Goal: Use online tool/utility: Utilize a website feature to perform a specific function

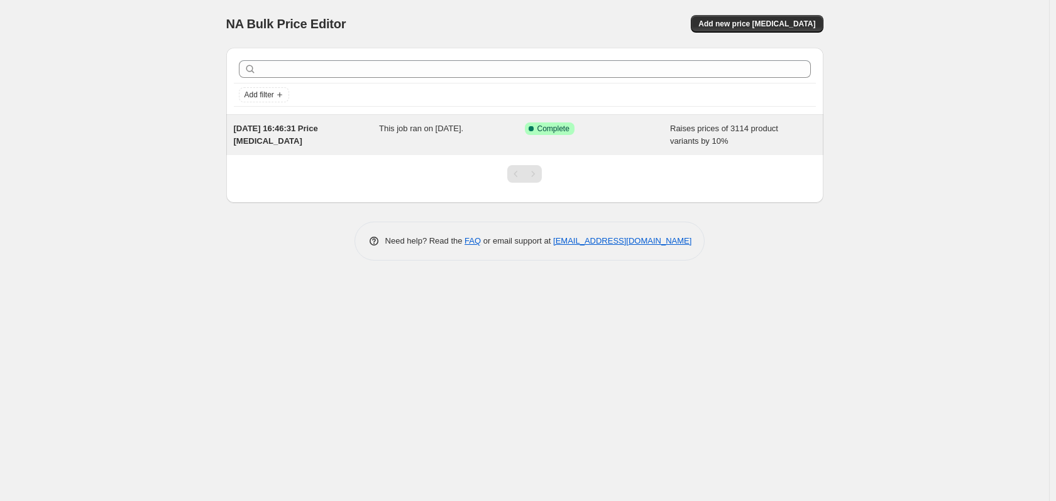
click at [552, 126] on span "Complete" at bounding box center [553, 129] width 32 height 10
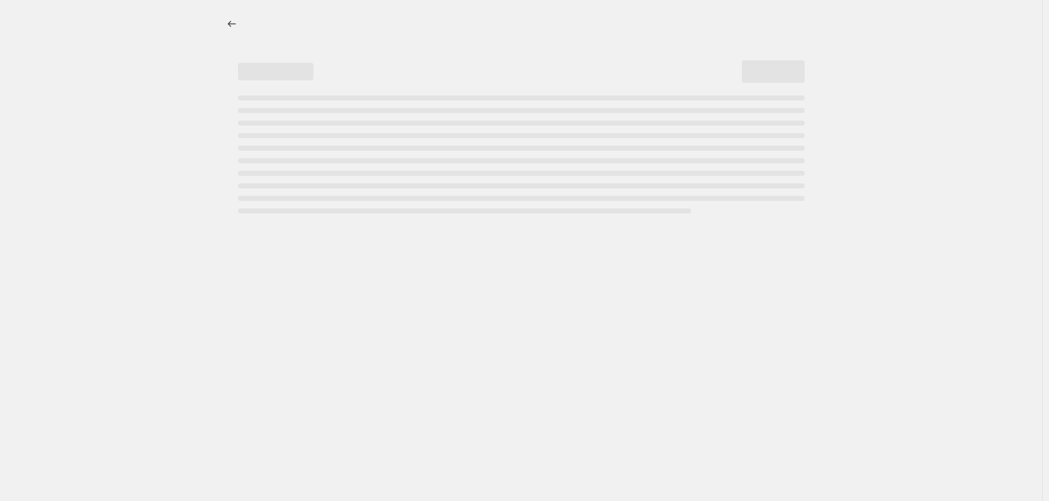
select select "percentage"
select select "remove"
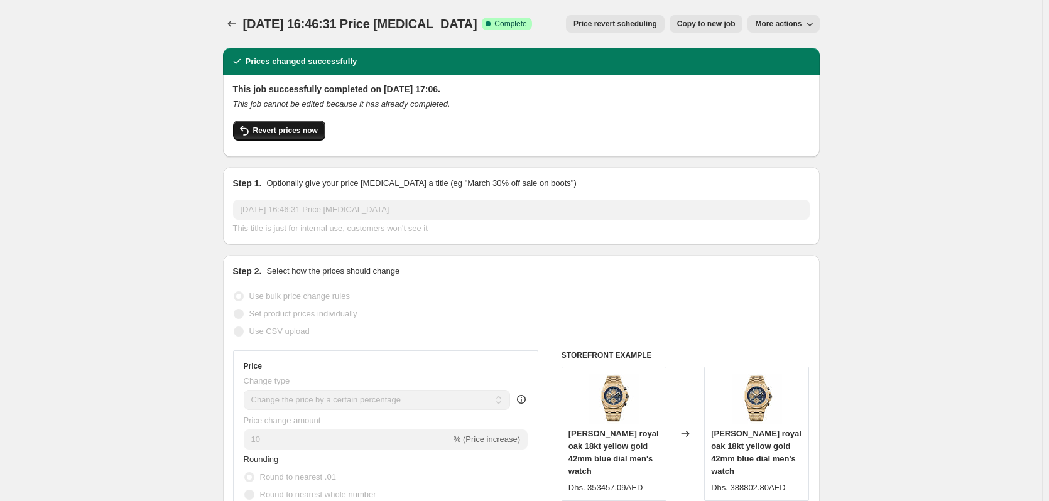
click at [281, 130] on span "Revert prices now" at bounding box center [285, 131] width 65 height 10
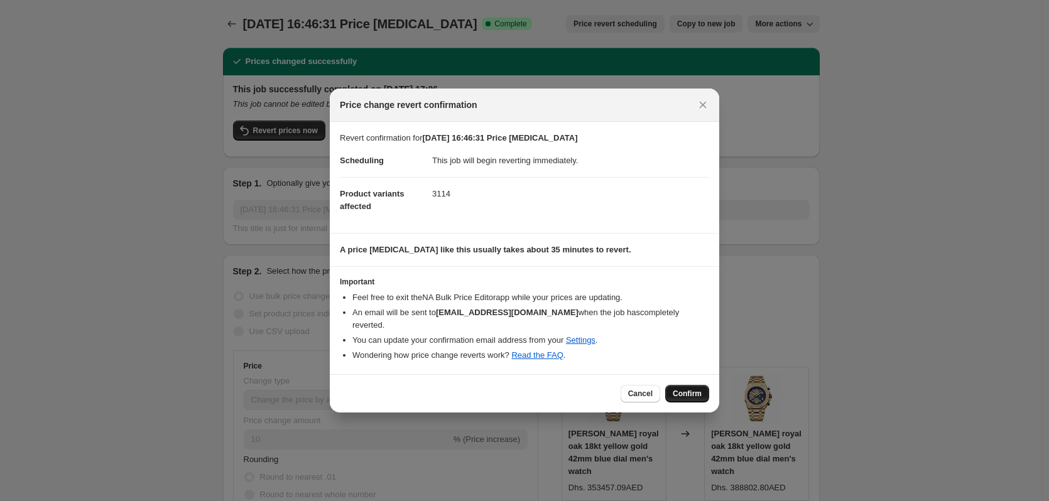
click at [689, 395] on span "Confirm" at bounding box center [687, 394] width 29 height 10
